Goal: Transaction & Acquisition: Purchase product/service

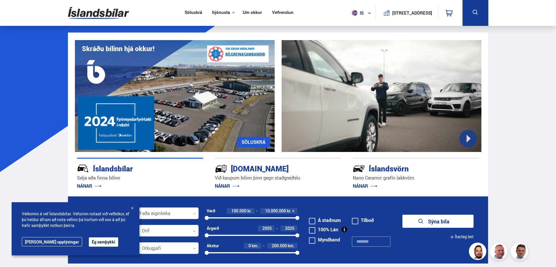
click at [41, 243] on link "[PERSON_NAME] upplýsingar" at bounding box center [52, 241] width 60 height 9
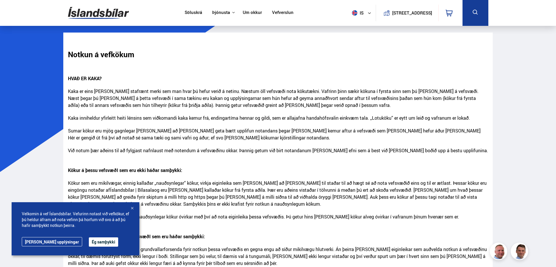
click at [90, 242] on button "Ég samþykki" at bounding box center [103, 241] width 29 height 9
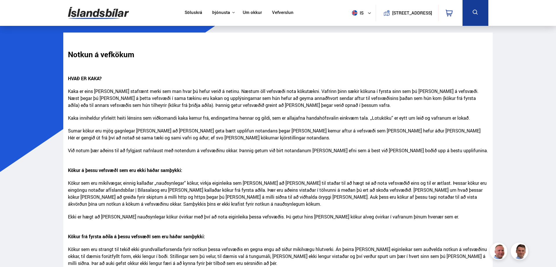
click at [99, 15] on img at bounding box center [98, 12] width 61 height 19
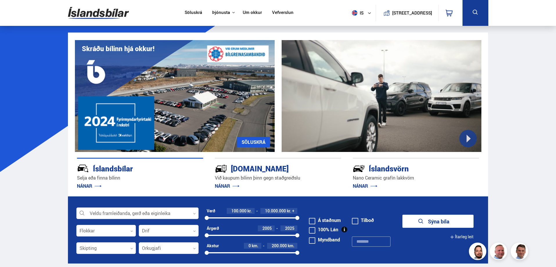
click at [108, 210] on div at bounding box center [137, 214] width 122 height 12
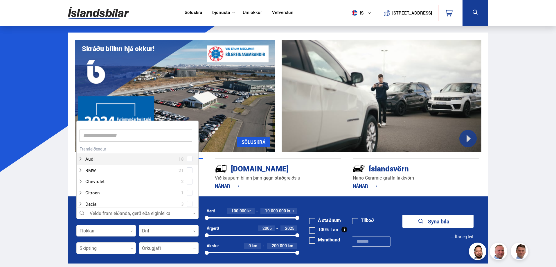
scroll to position [87, 121]
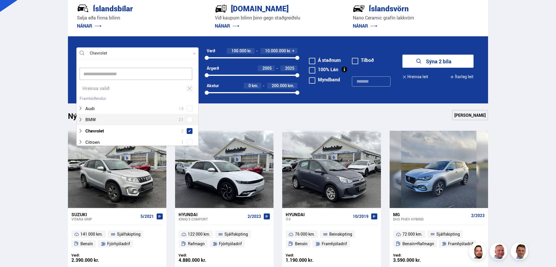
scroll to position [174, 0]
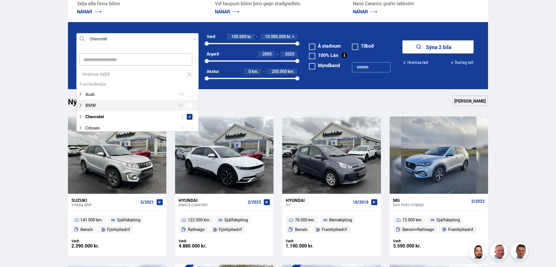
click at [433, 46] on button "Sýna 2 bíla" at bounding box center [437, 46] width 71 height 13
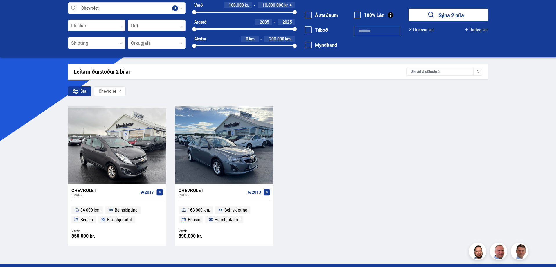
scroll to position [58, 0]
